Goal: Find specific page/section: Find specific page/section

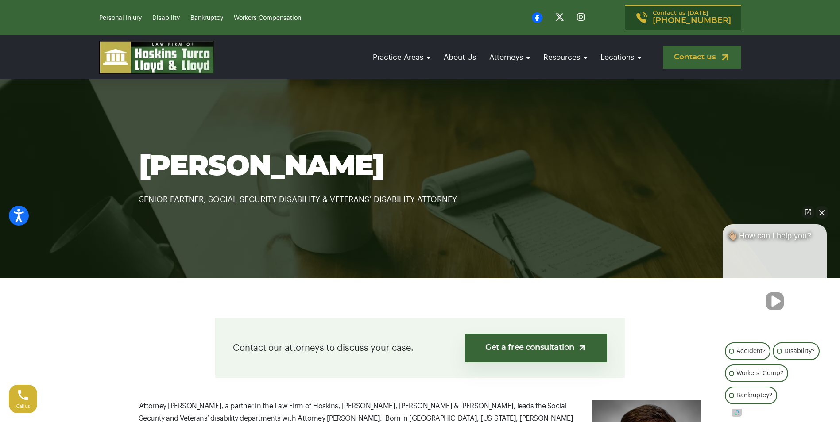
click at [726, 52] on img at bounding box center [725, 57] width 11 height 11
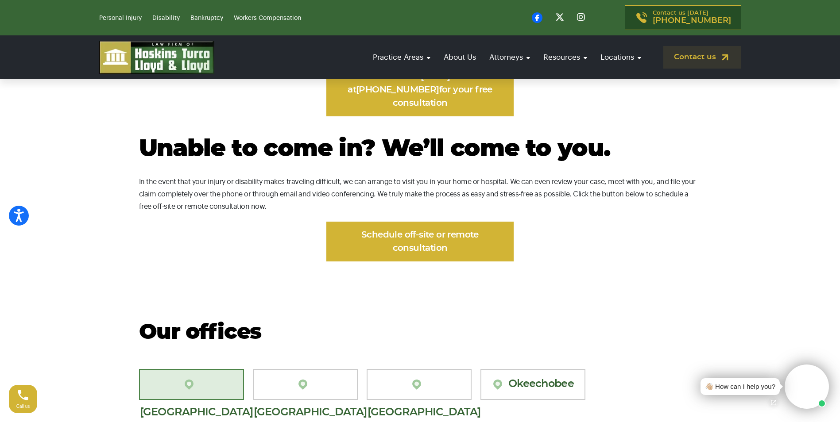
scroll to position [664, 0]
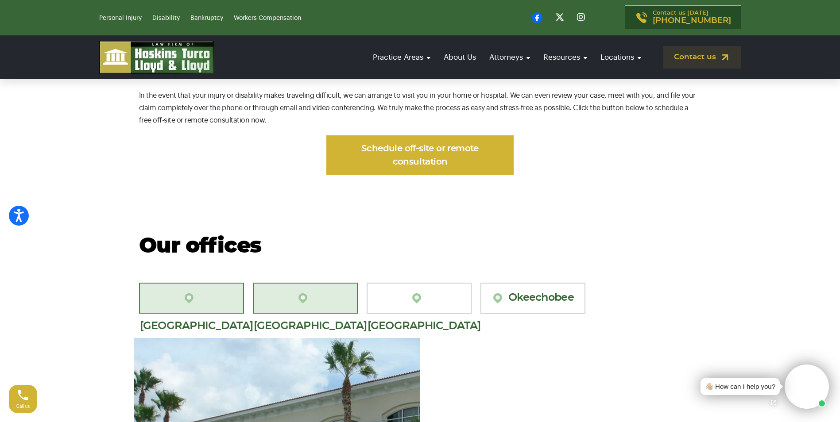
click at [307, 283] on link "[GEOGRAPHIC_DATA][PERSON_NAME]" at bounding box center [305, 298] width 105 height 31
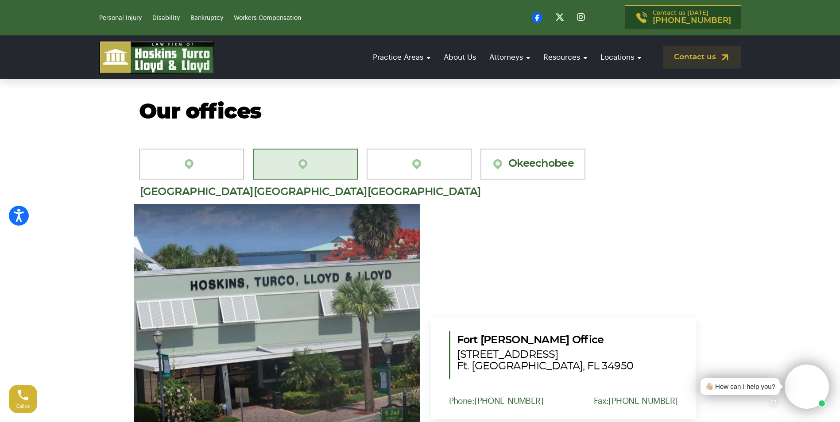
scroll to position [797, 0]
